Goal: Task Accomplishment & Management: Manage account settings

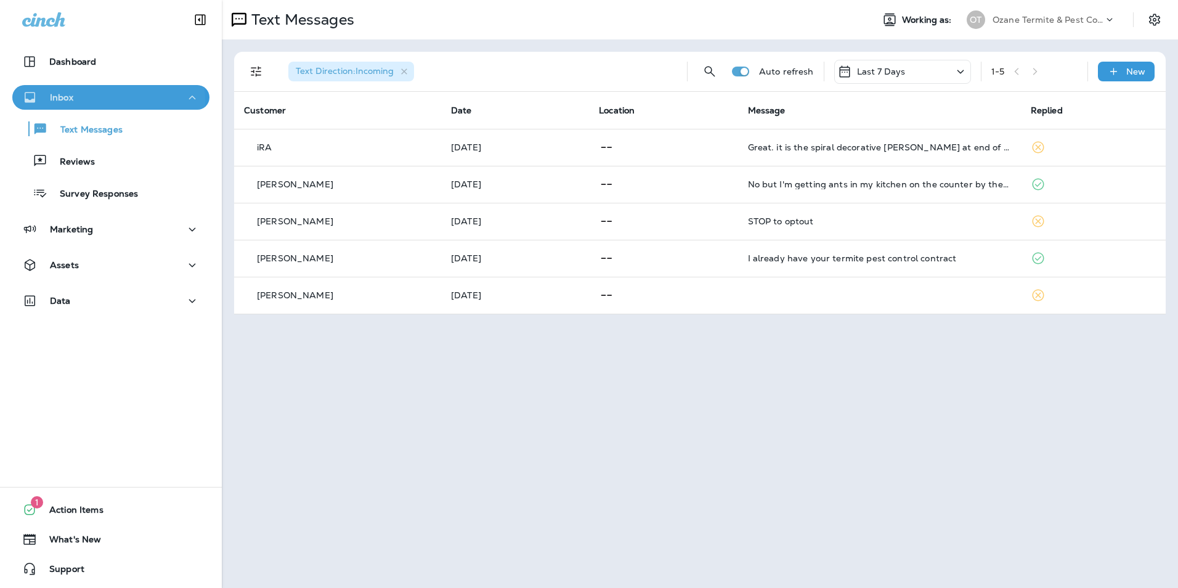
click at [77, 101] on div "Inbox" at bounding box center [111, 97] width 178 height 15
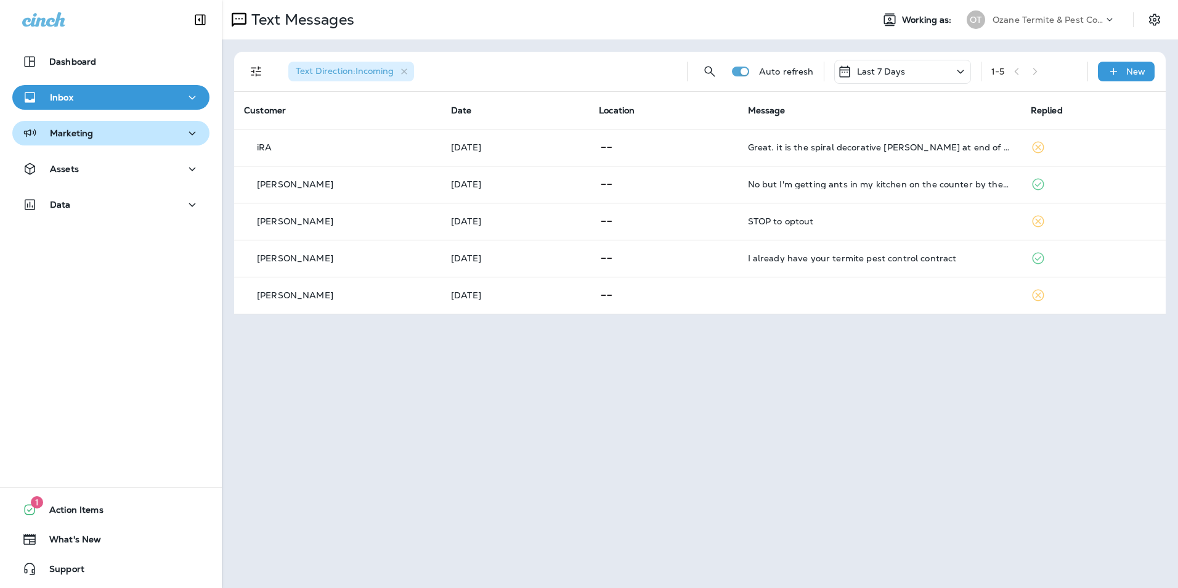
click at [75, 134] on p "Marketing" at bounding box center [71, 133] width 43 height 10
click at [81, 103] on div "Inbox" at bounding box center [111, 97] width 178 height 15
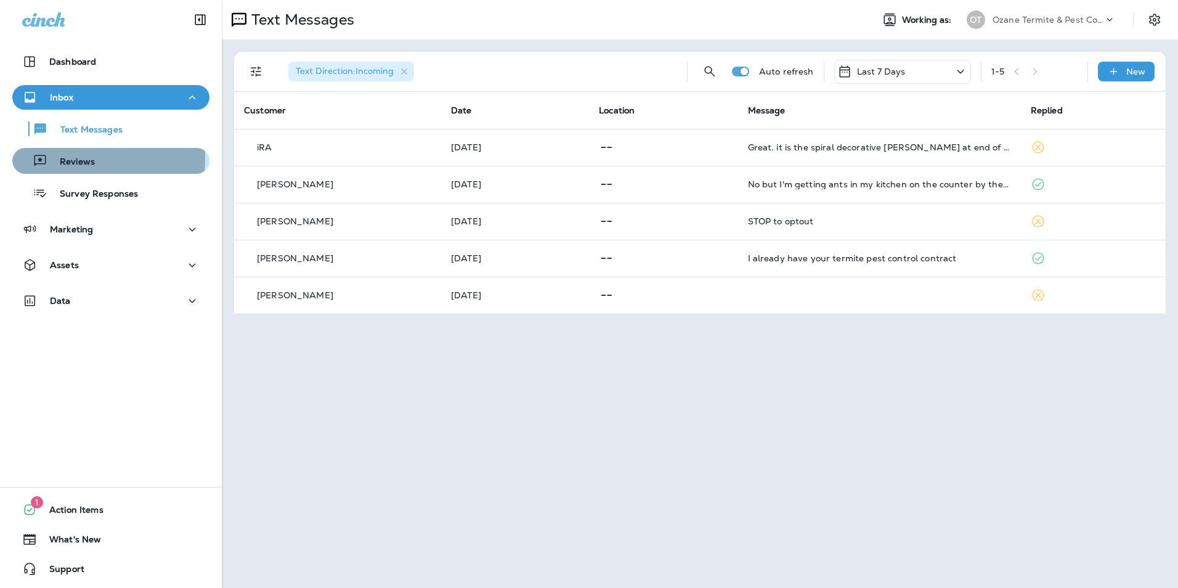
click at [68, 157] on p "Reviews" at bounding box center [70, 163] width 47 height 12
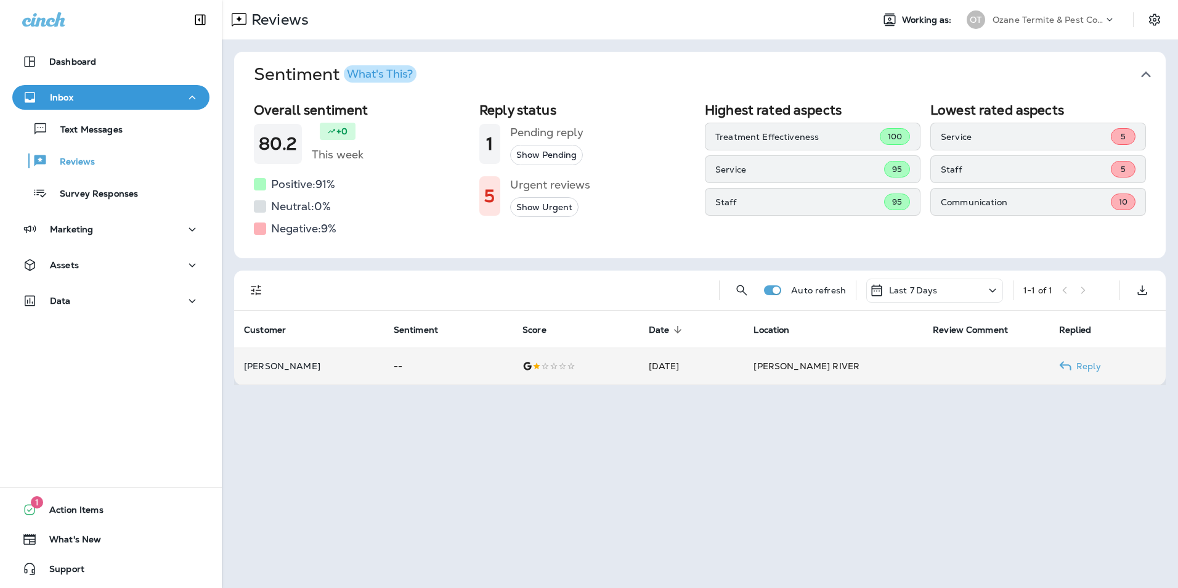
click at [474, 366] on td "--" at bounding box center [448, 366] width 129 height 37
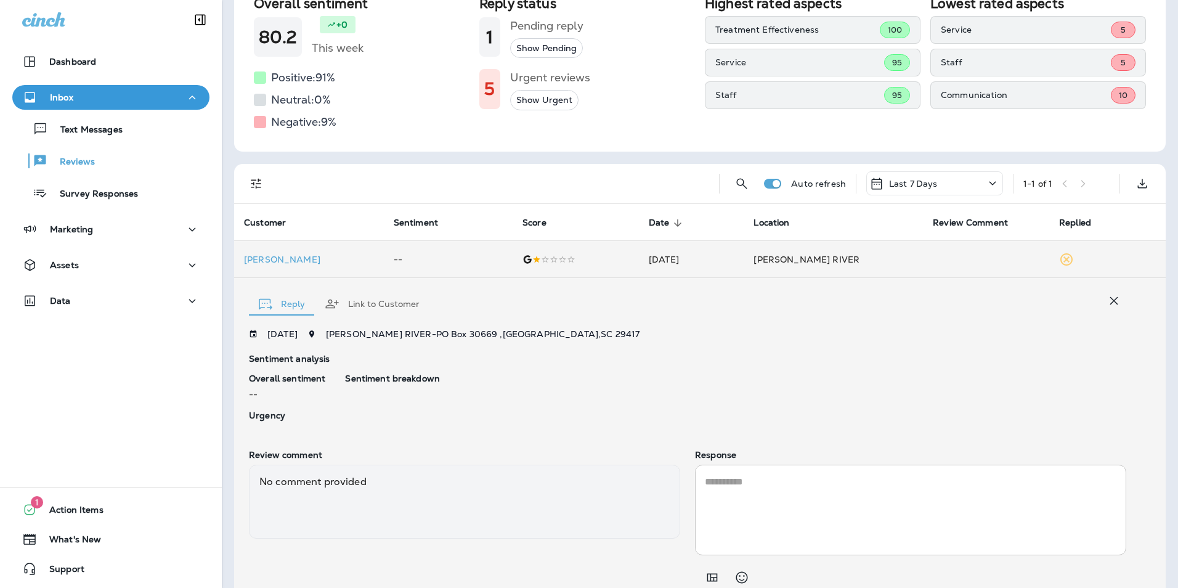
scroll to position [44, 0]
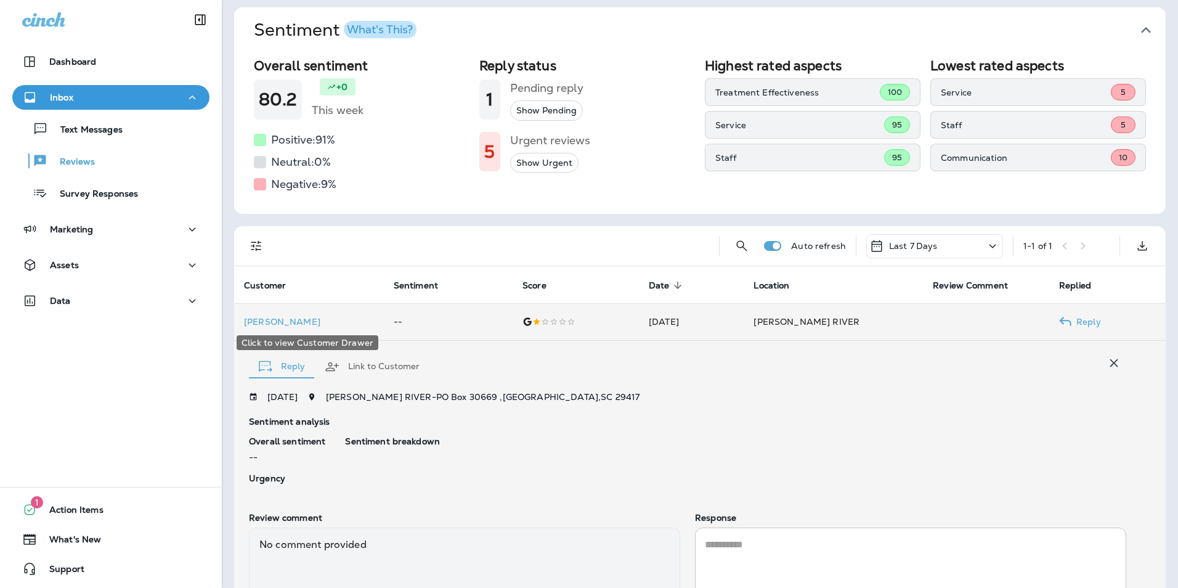
click at [272, 324] on p "[PERSON_NAME]" at bounding box center [309, 322] width 130 height 10
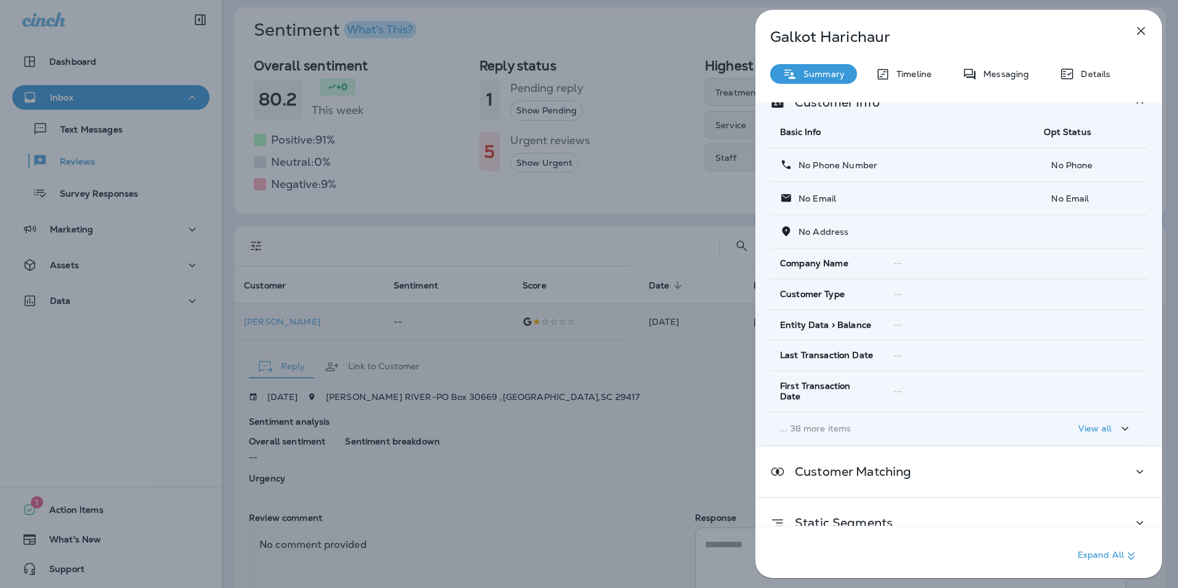
scroll to position [38, 0]
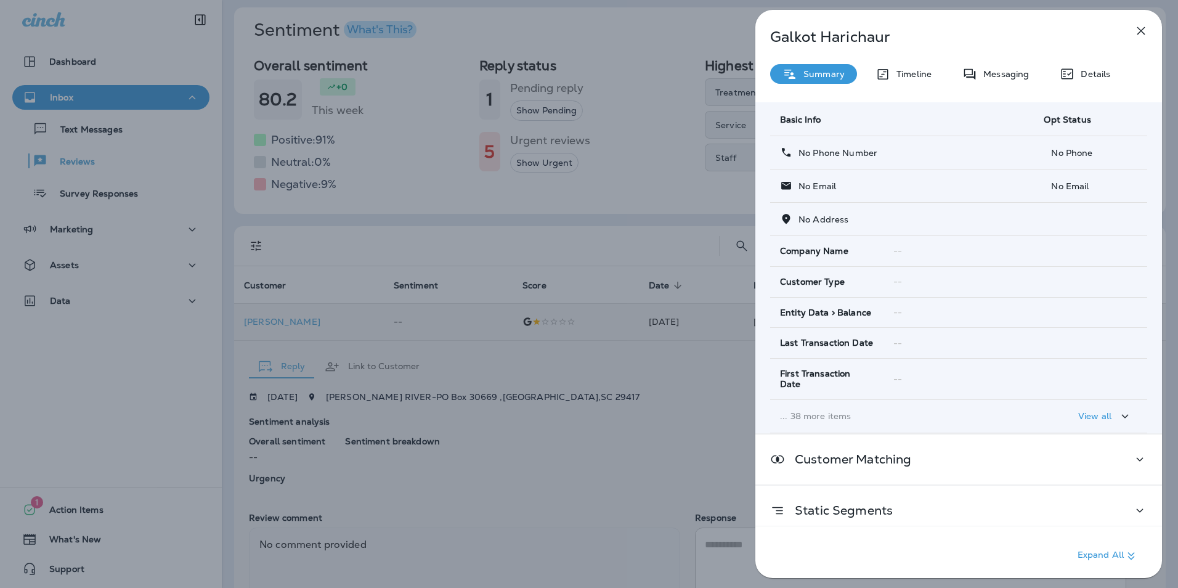
click at [1123, 409] on icon "button" at bounding box center [1125, 416] width 15 height 15
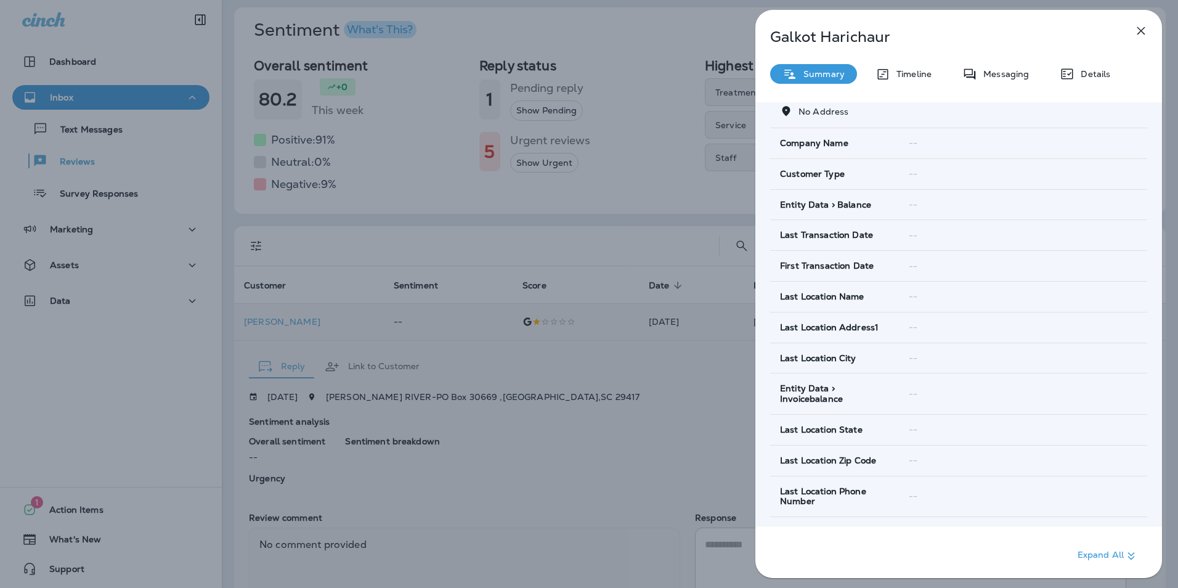
scroll to position [0, 0]
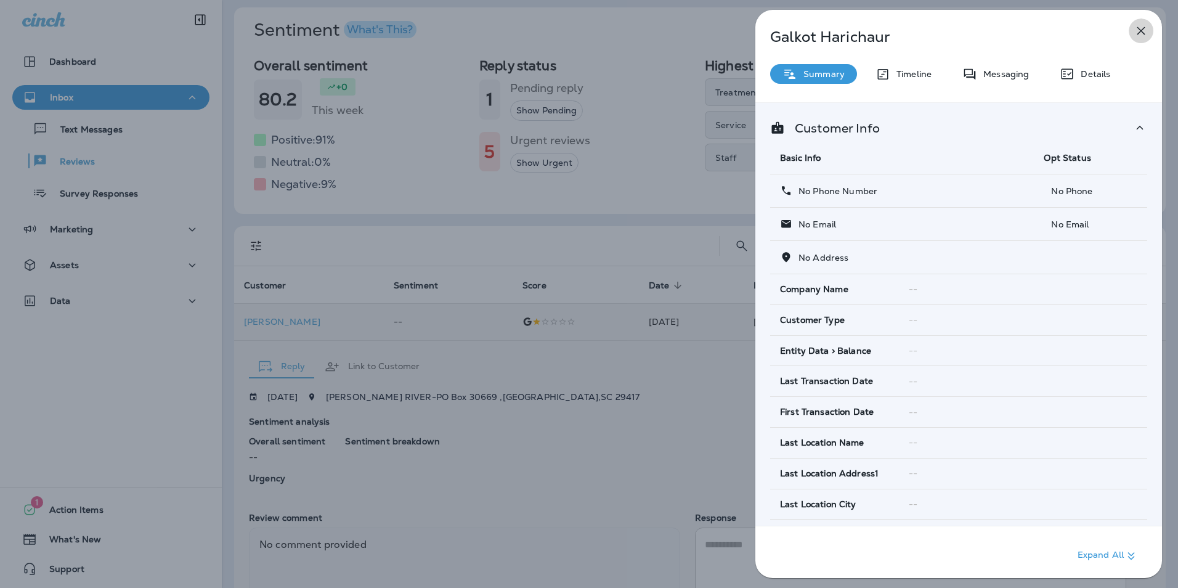
click at [1143, 35] on icon "button" at bounding box center [1141, 30] width 15 height 15
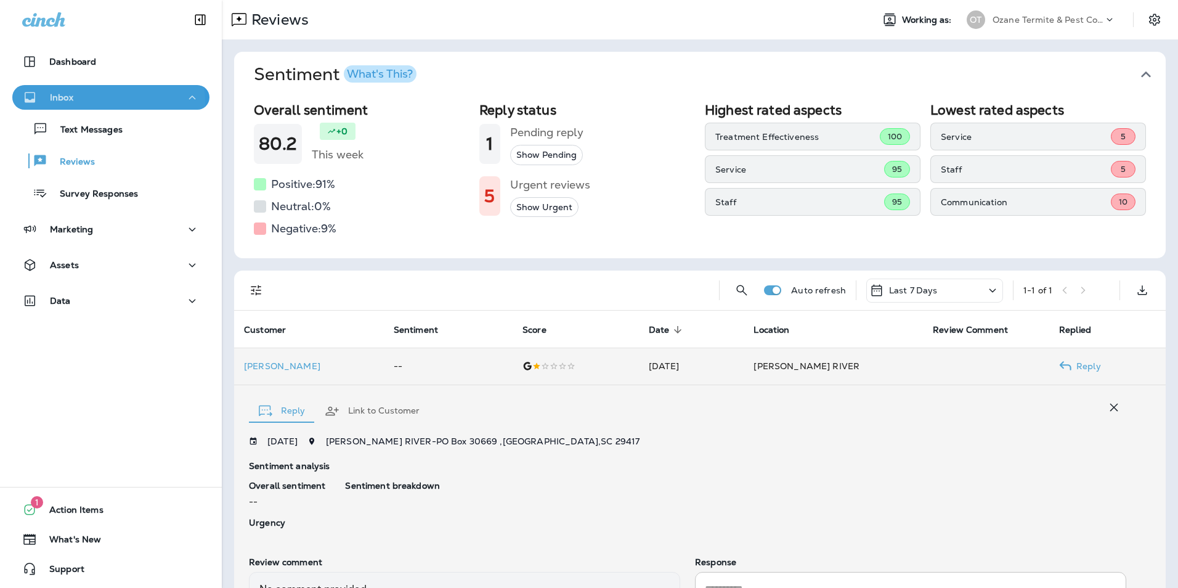
click at [71, 104] on div "Inbox" at bounding box center [47, 97] width 51 height 15
click at [185, 96] on icon "button" at bounding box center [192, 97] width 15 height 15
click at [76, 126] on p "Text Messages" at bounding box center [85, 131] width 75 height 12
